Goal: Information Seeking & Learning: Compare options

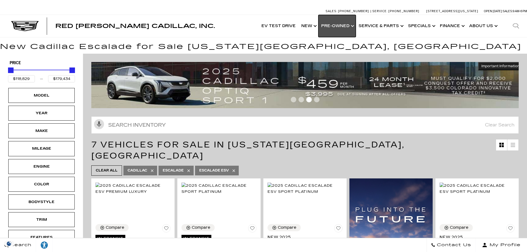
click at [346, 25] on link "Show Pre-Owned" at bounding box center [336, 26] width 37 height 22
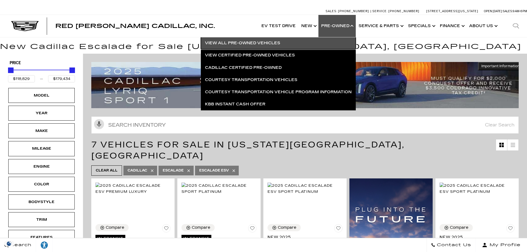
click at [309, 44] on link "View All Pre-Owned Vehicles" at bounding box center [278, 43] width 155 height 12
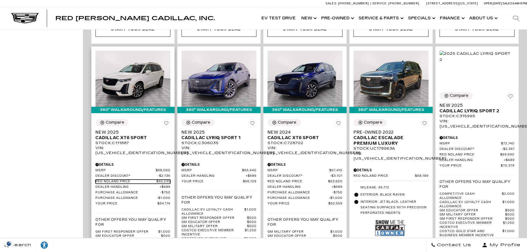
scroll to position [885, 0]
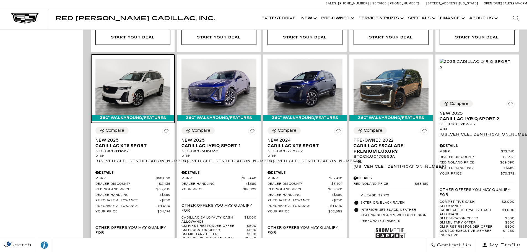
click at [129, 69] on img at bounding box center [132, 87] width 75 height 56
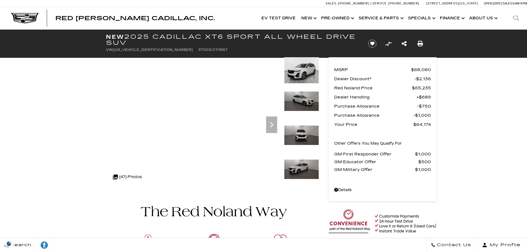
click at [311, 100] on img at bounding box center [301, 101] width 35 height 20
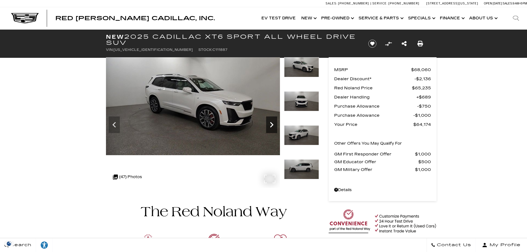
click at [271, 124] on icon "Next" at bounding box center [271, 124] width 11 height 11
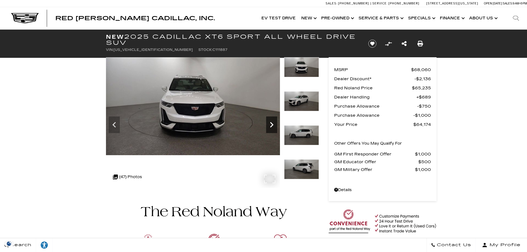
click at [271, 124] on icon "Next" at bounding box center [271, 124] width 11 height 11
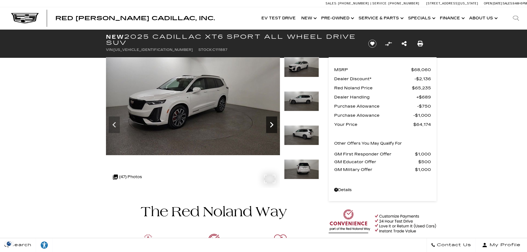
click at [271, 124] on icon "Next" at bounding box center [271, 124] width 11 height 11
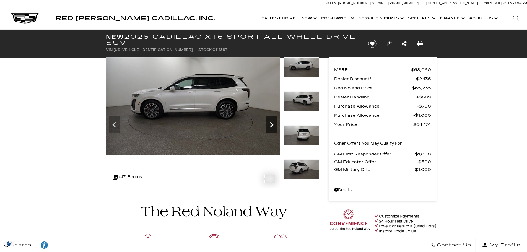
click at [272, 125] on icon "Next" at bounding box center [271, 124] width 11 height 11
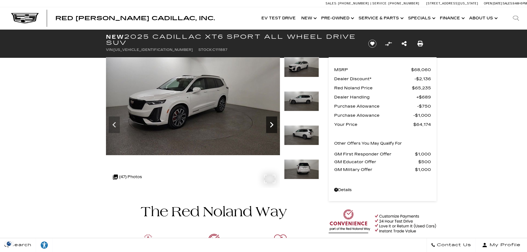
click at [272, 125] on icon "Next" at bounding box center [271, 125] width 3 height 6
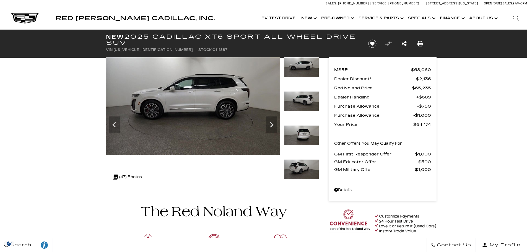
click at [304, 165] on img at bounding box center [301, 169] width 35 height 20
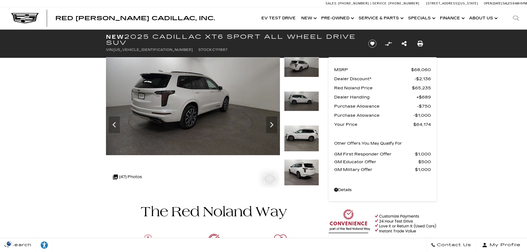
click at [131, 177] on div ".cls-1, .cls-3 { fill: #c50033; } .cls-1 { clip-rule: evenodd; } .cls-2 { clip-…" at bounding box center [127, 176] width 35 height 13
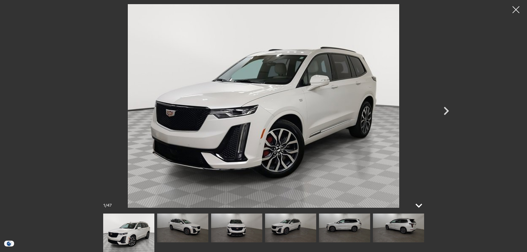
click at [417, 206] on icon at bounding box center [418, 206] width 7 height 4
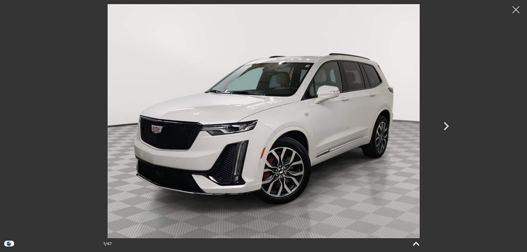
click at [419, 242] on icon at bounding box center [415, 243] width 13 height 13
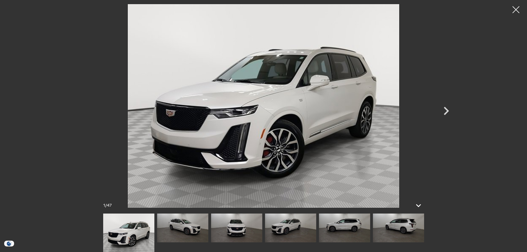
scroll to position [83, 0]
click at [413, 232] on img at bounding box center [398, 228] width 51 height 29
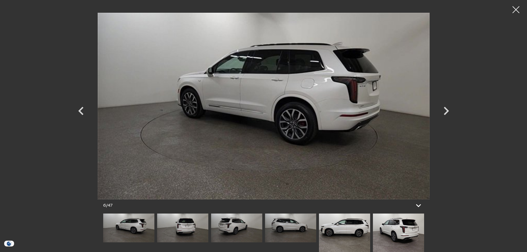
click at [413, 233] on img at bounding box center [398, 233] width 51 height 38
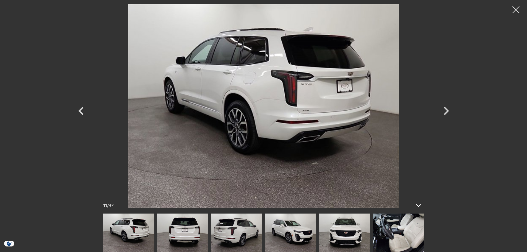
click at [413, 233] on img at bounding box center [398, 233] width 51 height 38
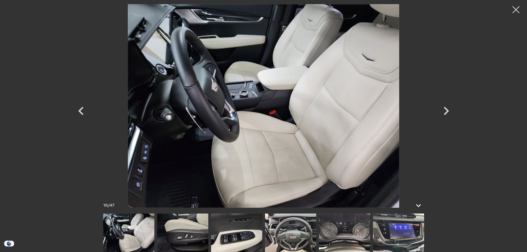
click at [134, 236] on img at bounding box center [128, 233] width 51 height 38
click at [186, 234] on img at bounding box center [182, 233] width 51 height 38
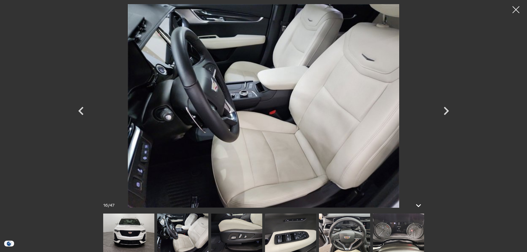
click at [297, 243] on img at bounding box center [290, 233] width 51 height 38
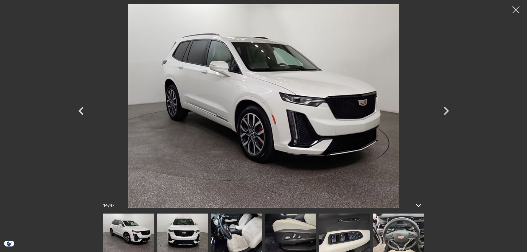
click at [300, 233] on img at bounding box center [290, 233] width 51 height 38
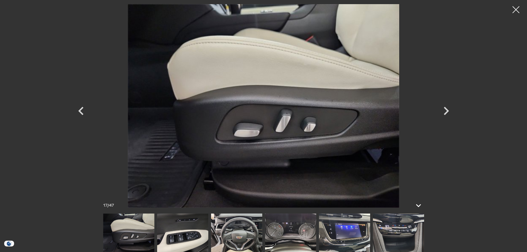
click at [284, 226] on img at bounding box center [290, 233] width 51 height 38
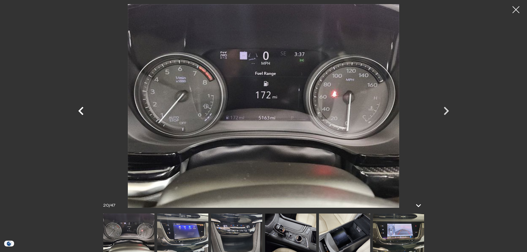
click at [81, 112] on icon "Previous" at bounding box center [80, 111] width 5 height 8
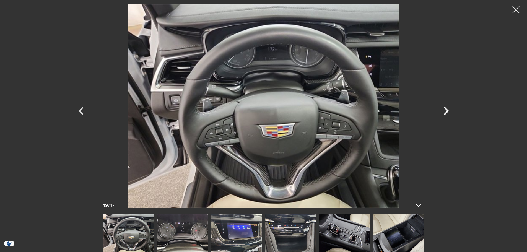
click at [448, 110] on icon "Next" at bounding box center [446, 111] width 5 height 8
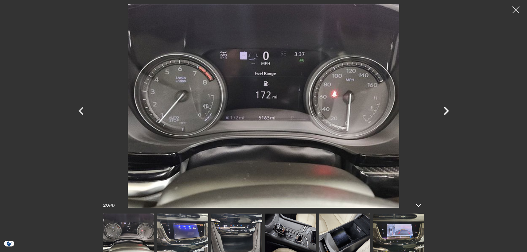
click at [448, 110] on icon "Next" at bounding box center [446, 111] width 5 height 8
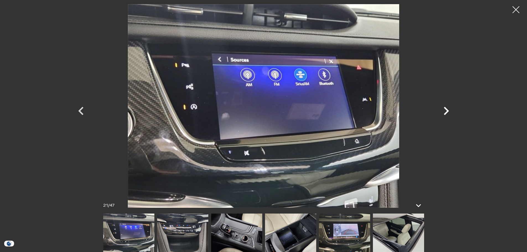
click at [448, 110] on icon "Next" at bounding box center [446, 111] width 5 height 8
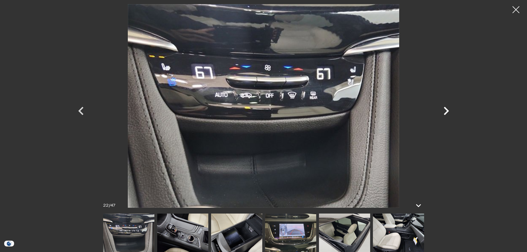
click at [448, 110] on icon "Next" at bounding box center [446, 111] width 5 height 8
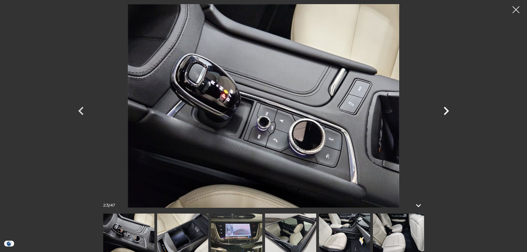
click at [448, 110] on icon "Next" at bounding box center [446, 111] width 5 height 8
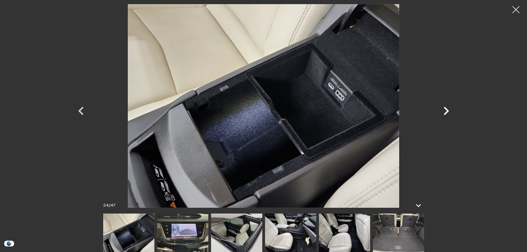
click at [448, 110] on icon "Next" at bounding box center [446, 111] width 5 height 8
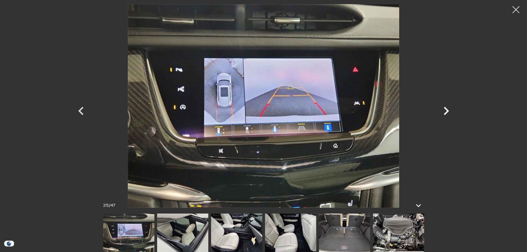
click at [448, 110] on icon "Next" at bounding box center [446, 111] width 5 height 8
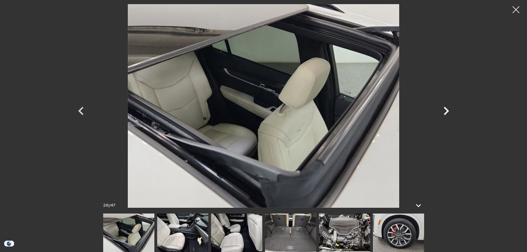
click at [448, 110] on icon "Next" at bounding box center [446, 111] width 5 height 8
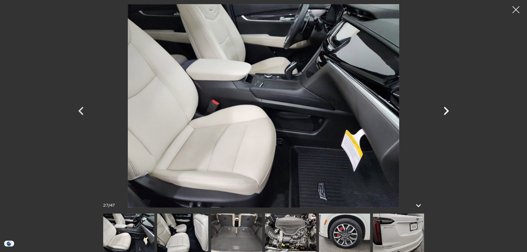
click at [448, 110] on icon "Next" at bounding box center [446, 111] width 5 height 8
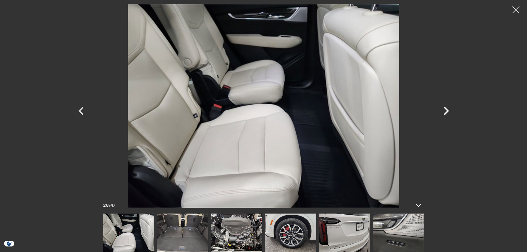
click at [448, 110] on icon "Next" at bounding box center [446, 111] width 5 height 8
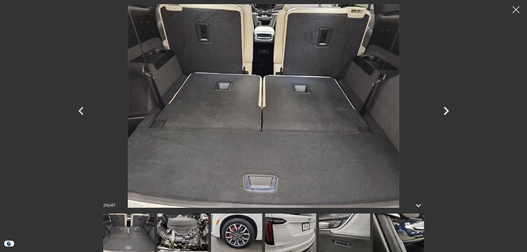
click at [448, 110] on icon "Next" at bounding box center [446, 111] width 5 height 8
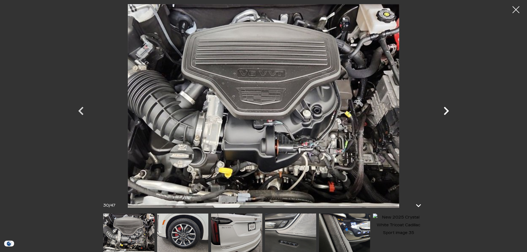
click at [448, 110] on icon "Next" at bounding box center [446, 111] width 5 height 8
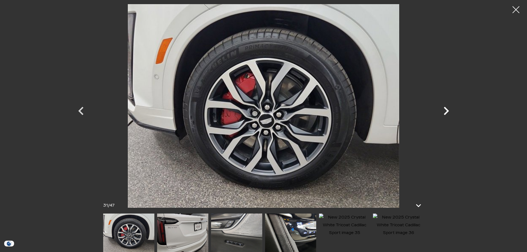
click at [448, 110] on icon "Next" at bounding box center [446, 111] width 5 height 8
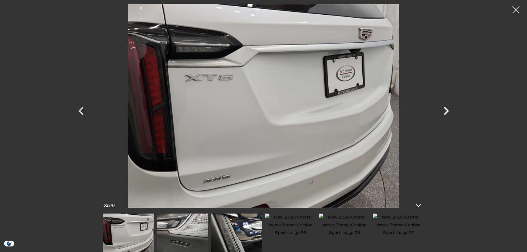
click at [448, 110] on icon "Next" at bounding box center [446, 111] width 5 height 8
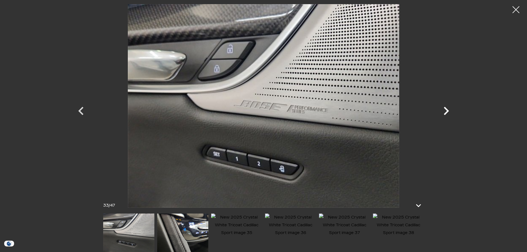
click at [448, 110] on icon "Next" at bounding box center [446, 111] width 5 height 8
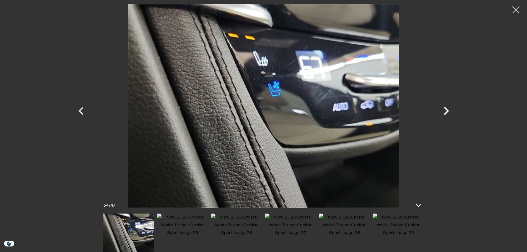
click at [448, 110] on icon "Next" at bounding box center [446, 111] width 5 height 8
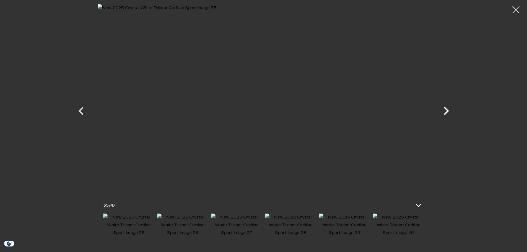
click at [448, 110] on icon "Next" at bounding box center [446, 111] width 5 height 8
click at [517, 9] on div at bounding box center [516, 9] width 15 height 15
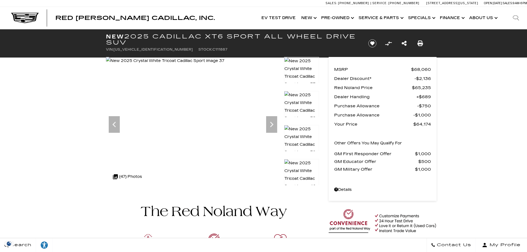
scroll to position [0, 0]
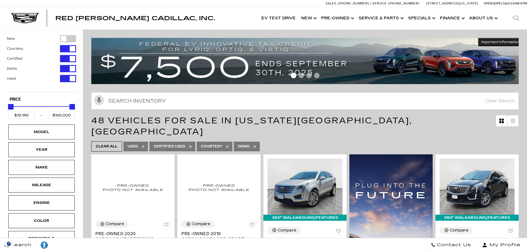
click at [65, 37] on div "Filter by Vehicle Type" at bounding box center [68, 38] width 16 height 7
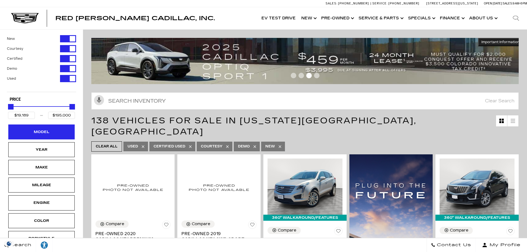
click at [50, 132] on div "Model" at bounding box center [42, 132] width 28 height 6
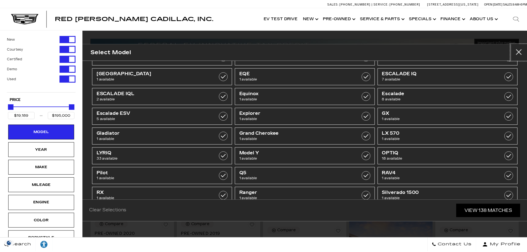
scroll to position [96, 0]
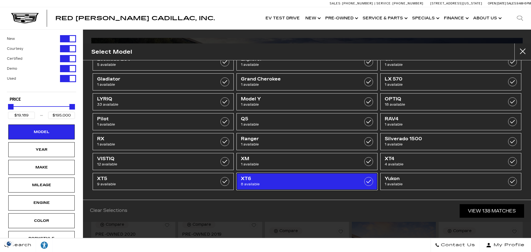
click at [262, 179] on span "XT6" at bounding box center [297, 179] width 112 height 6
type input "$60,500"
type input "$76,249"
checkbox input "true"
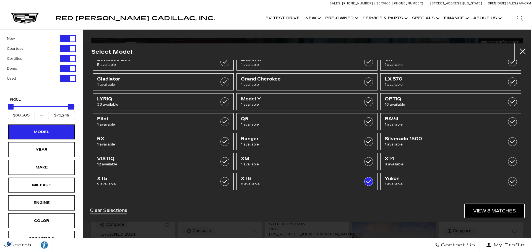
click at [478, 210] on link "View 8 Matches" at bounding box center [494, 211] width 59 height 14
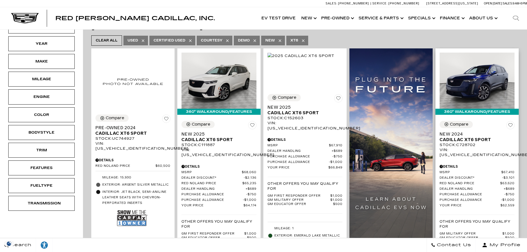
scroll to position [111, 0]
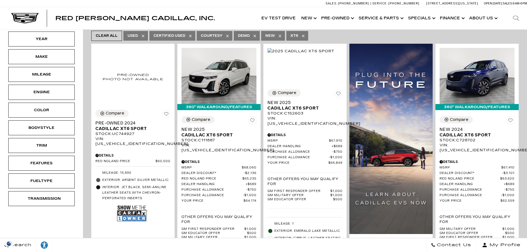
drag, startPoint x: 123, startPoint y: 124, endPoint x: 36, endPoint y: 225, distance: 133.1
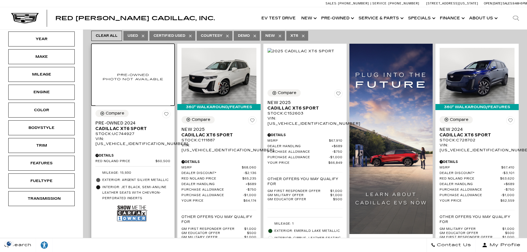
drag, startPoint x: 106, startPoint y: 142, endPoint x: 101, endPoint y: 47, distance: 95.0
click at [101, 48] on img at bounding box center [132, 77] width 75 height 58
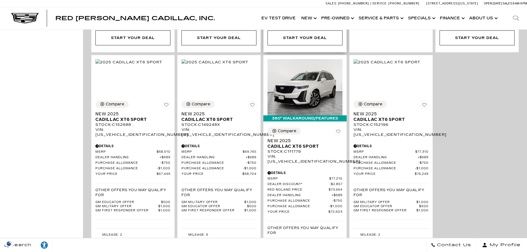
scroll to position [387, 0]
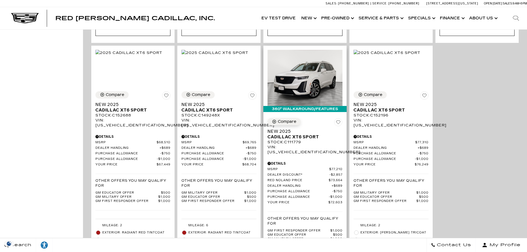
click at [293, 119] on div "Compare" at bounding box center [287, 121] width 19 height 5
click at [276, 119] on icon "Compare Vehicle" at bounding box center [274, 121] width 5 height 5
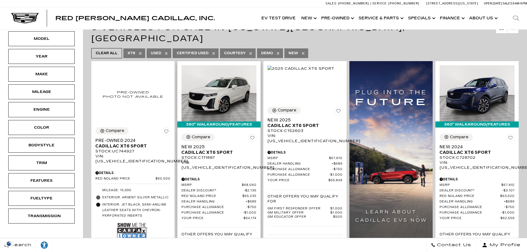
scroll to position [111, 0]
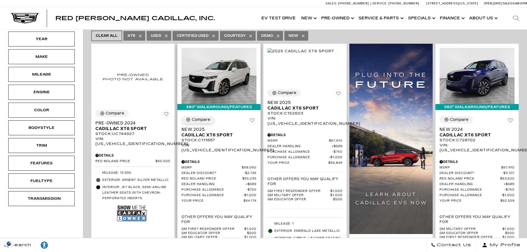
click at [189, 117] on icon "Compare Vehicle" at bounding box center [188, 119] width 5 height 5
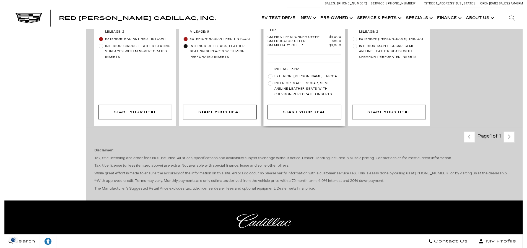
scroll to position [581, 0]
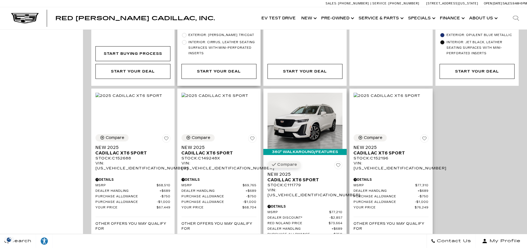
scroll to position [332, 0]
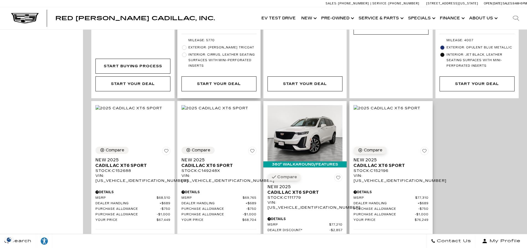
click at [362, 148] on icon "Compare Vehicle" at bounding box center [360, 150] width 5 height 5
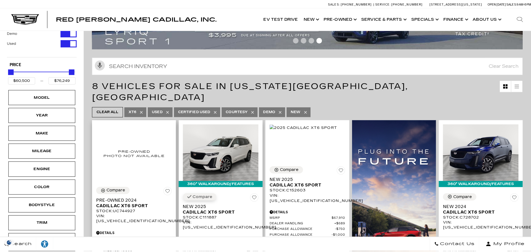
scroll to position [28, 0]
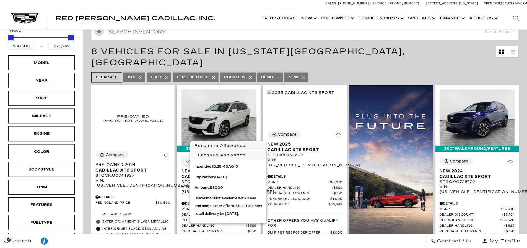
scroll to position [70, 0]
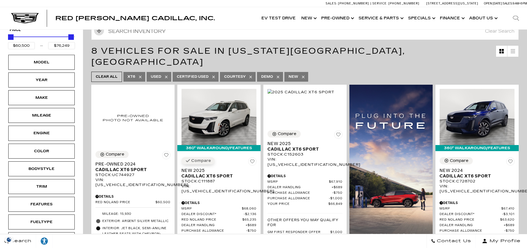
click at [204, 158] on div "Compare" at bounding box center [201, 160] width 20 height 5
click at [201, 158] on div "Compare" at bounding box center [201, 160] width 19 height 5
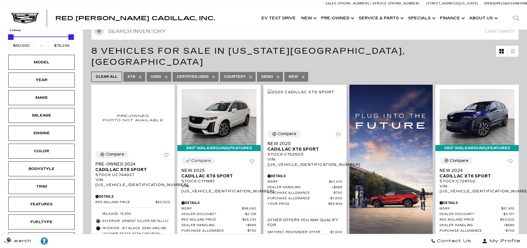
scroll to position [97, 0]
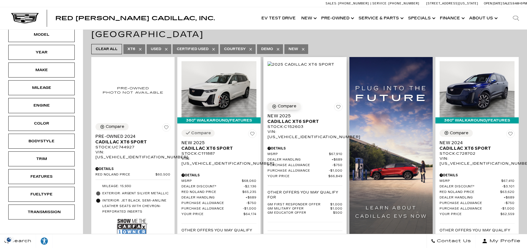
click at [290, 104] on div "Compare" at bounding box center [287, 106] width 19 height 5
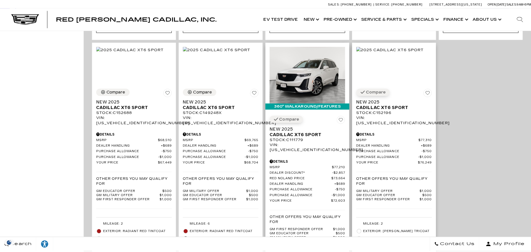
scroll to position [402, 0]
